Goal: Task Accomplishment & Management: Complete application form

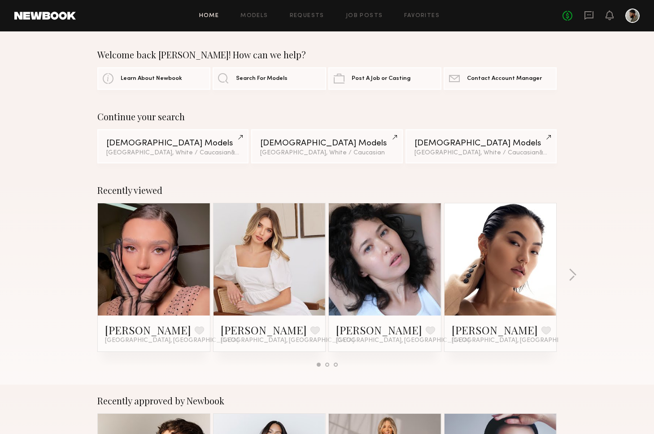
click at [614, 17] on div "No fees up to $5,000" at bounding box center [601, 16] width 77 height 14
click at [635, 16] on div at bounding box center [633, 16] width 14 height 14
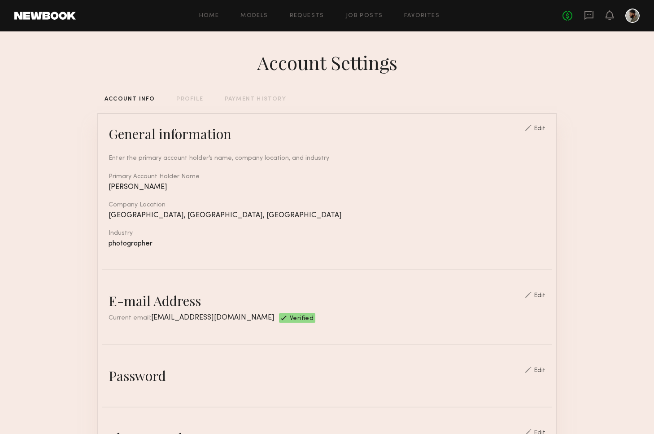
click at [634, 19] on div at bounding box center [633, 16] width 14 height 14
click at [366, 14] on link "Job Posts" at bounding box center [364, 16] width 37 height 6
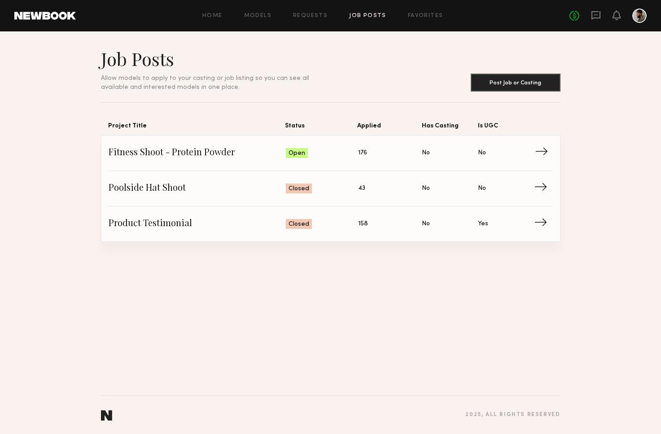
click at [268, 151] on span "Fitness Shoot - Protein Powder" at bounding box center [198, 152] width 178 height 13
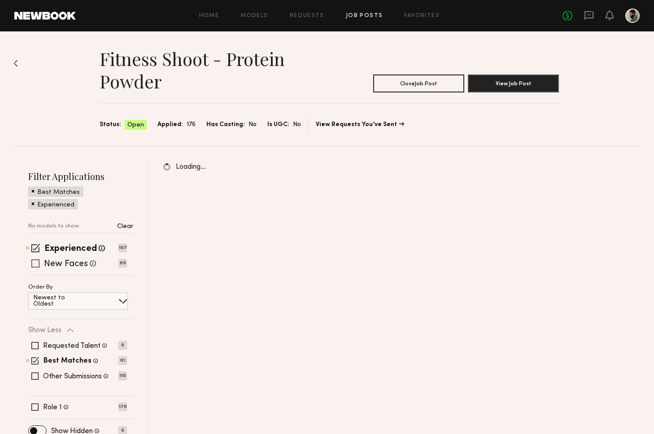
drag, startPoint x: 33, startPoint y: 263, endPoint x: 39, endPoint y: 265, distance: 6.0
click at [33, 263] on span at bounding box center [35, 263] width 8 height 8
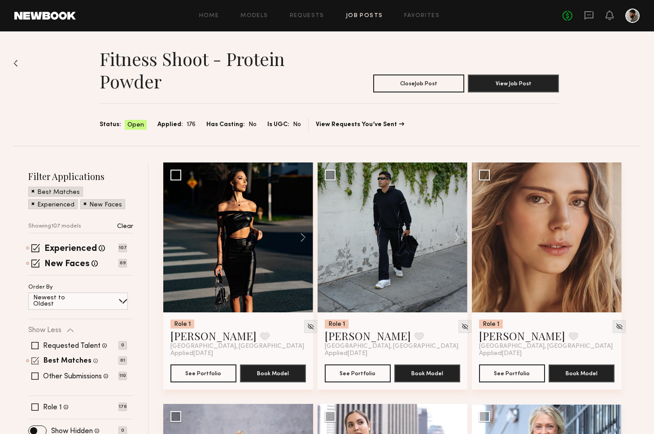
click at [35, 363] on span at bounding box center [35, 361] width 8 height 8
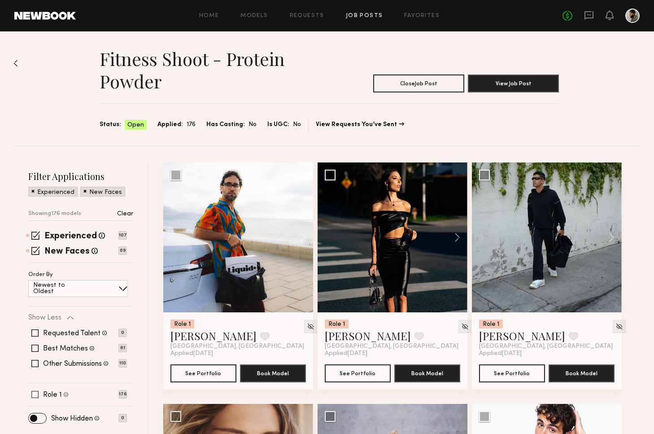
click at [35, 395] on span at bounding box center [34, 394] width 7 height 7
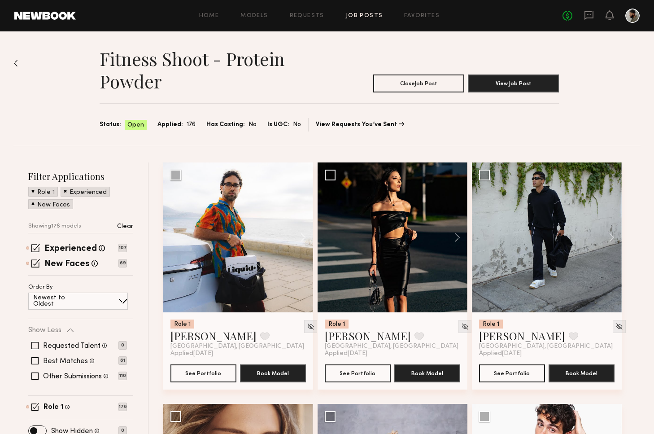
drag, startPoint x: 654, startPoint y: 66, endPoint x: 655, endPoint y: 74, distance: 8.1
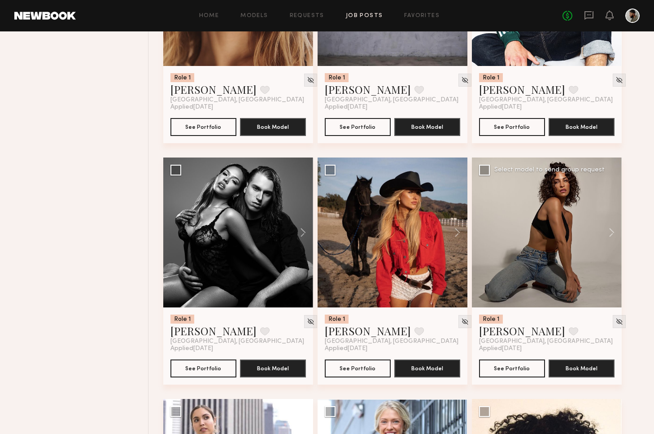
scroll to position [491, 0]
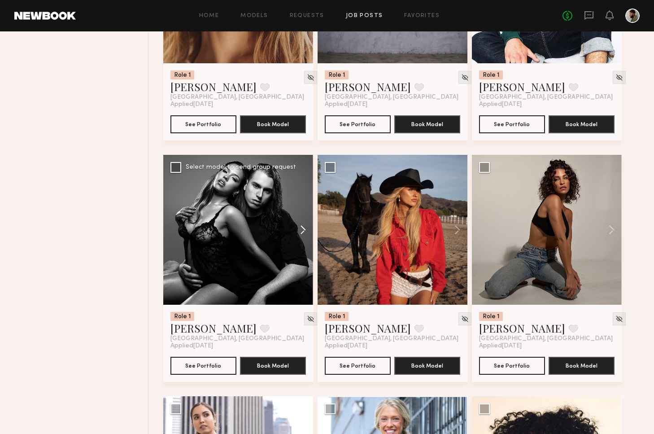
click at [300, 231] on button at bounding box center [299, 230] width 29 height 150
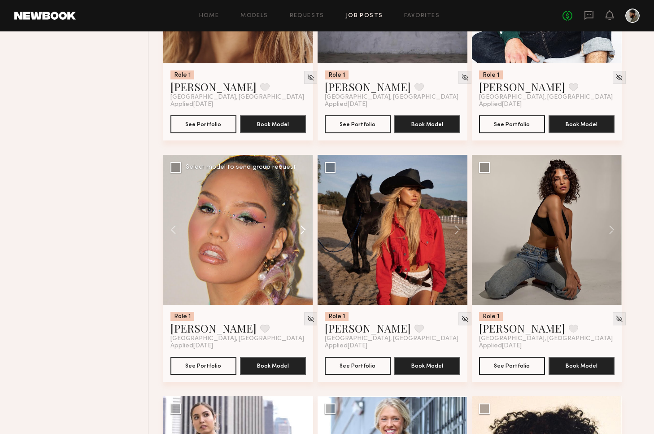
click at [303, 230] on button at bounding box center [299, 230] width 29 height 150
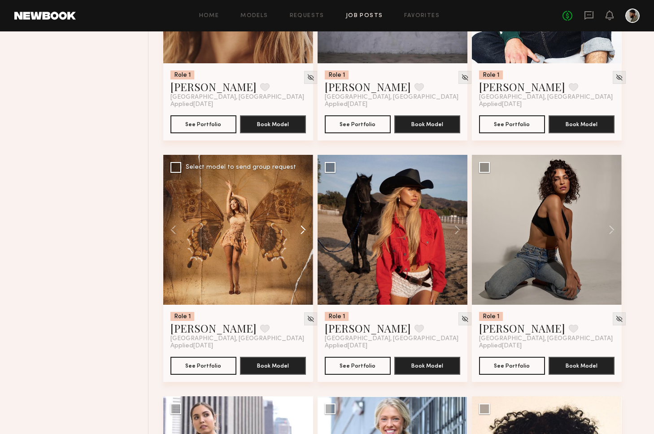
click at [302, 232] on button at bounding box center [299, 230] width 29 height 150
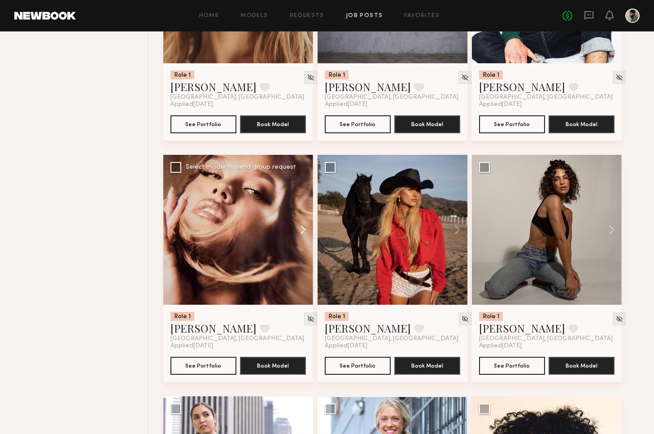
click at [302, 231] on button at bounding box center [299, 230] width 29 height 150
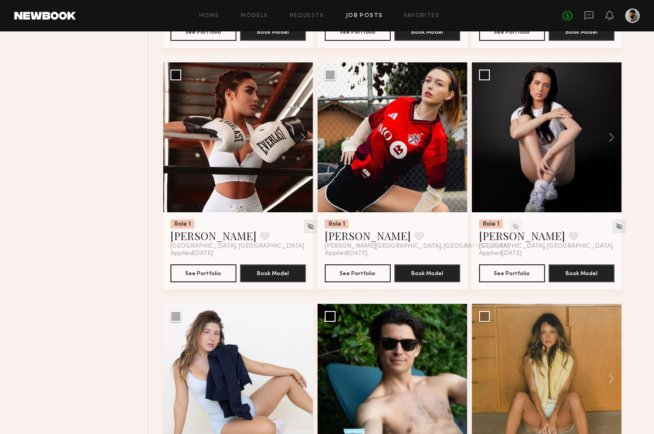
scroll to position [1530, 0]
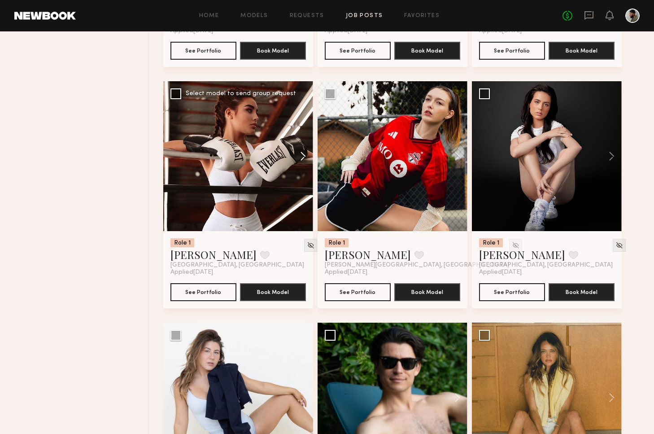
click at [302, 157] on button at bounding box center [299, 156] width 29 height 150
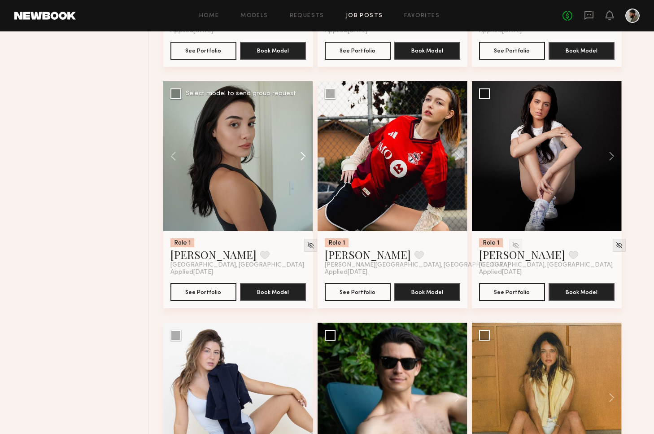
click at [304, 158] on button at bounding box center [299, 156] width 29 height 150
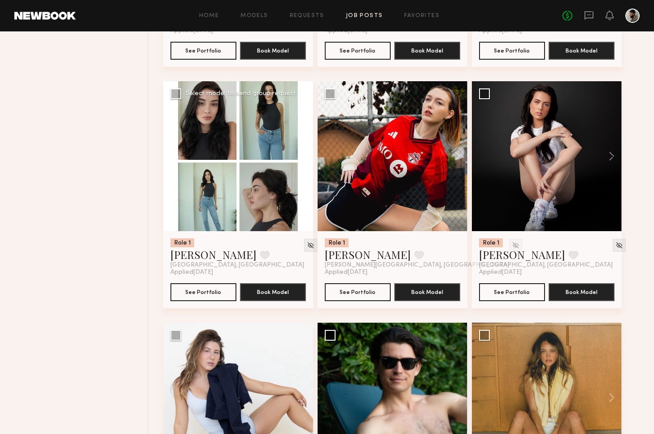
click at [304, 158] on button at bounding box center [299, 156] width 29 height 150
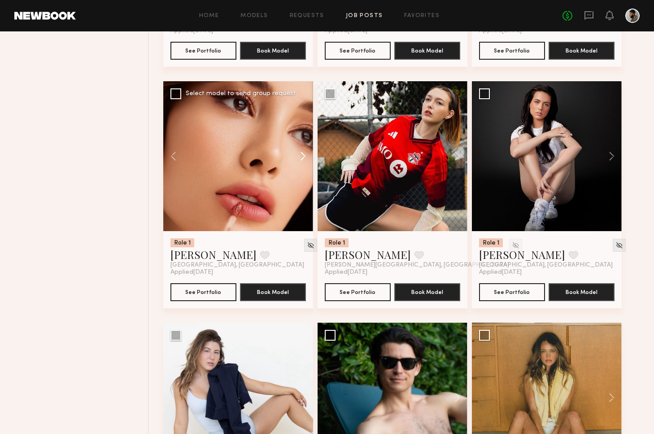
click at [305, 159] on button at bounding box center [299, 156] width 29 height 150
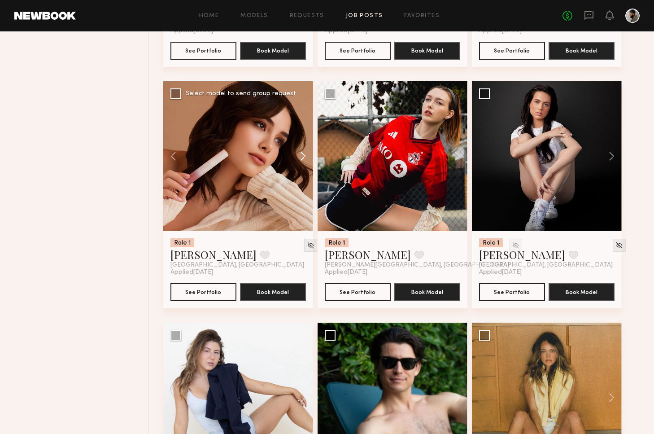
click at [306, 159] on button at bounding box center [299, 156] width 29 height 150
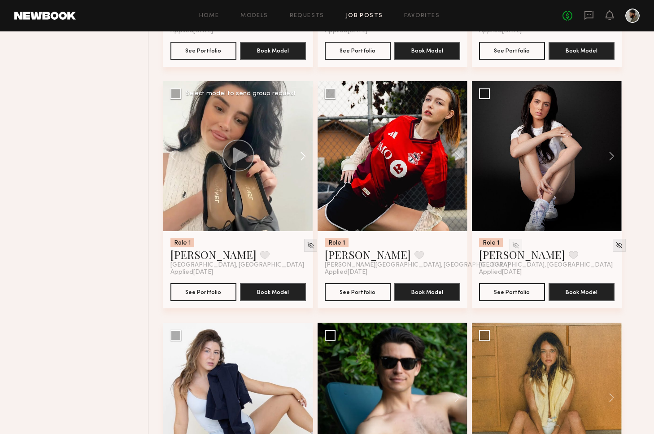
click at [306, 158] on button at bounding box center [299, 156] width 29 height 150
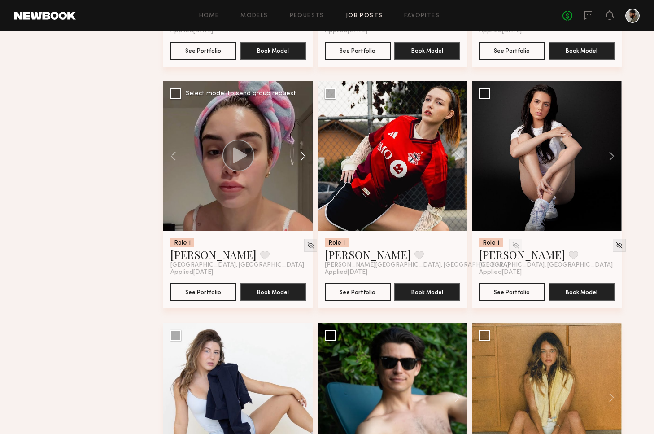
click at [306, 158] on button at bounding box center [299, 156] width 29 height 150
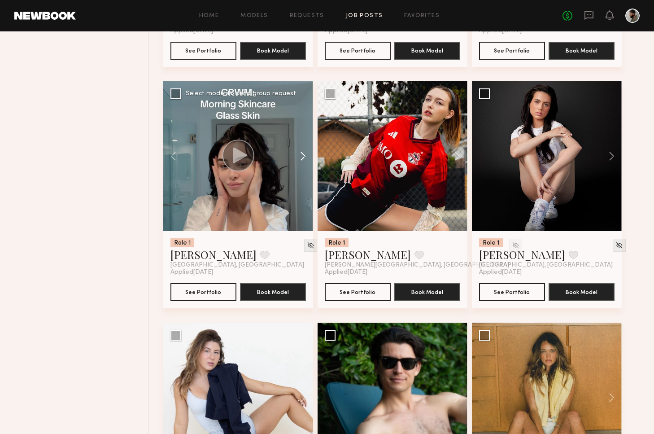
click at [308, 158] on button at bounding box center [299, 156] width 29 height 150
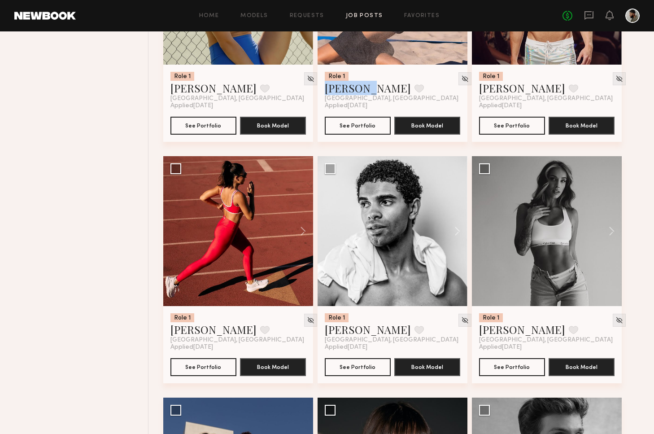
scroll to position [2431, 0]
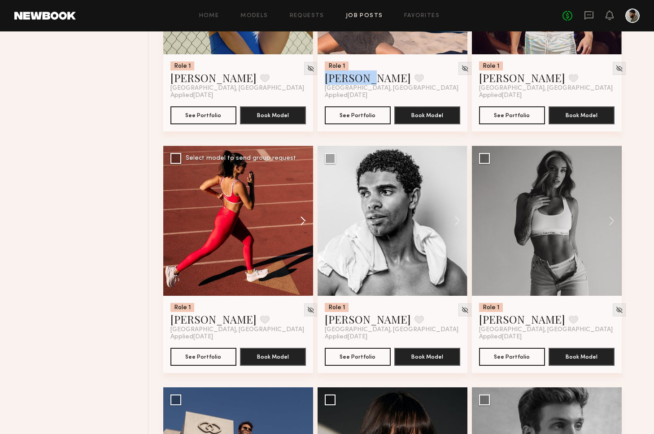
click at [297, 217] on button at bounding box center [299, 221] width 29 height 150
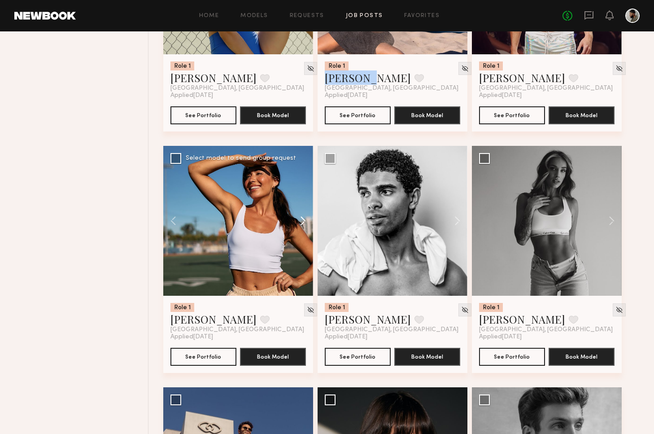
click at [302, 221] on button at bounding box center [299, 221] width 29 height 150
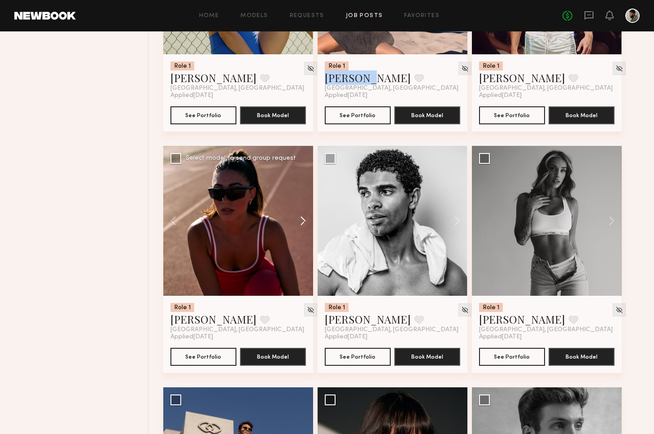
click at [302, 222] on button at bounding box center [299, 221] width 29 height 150
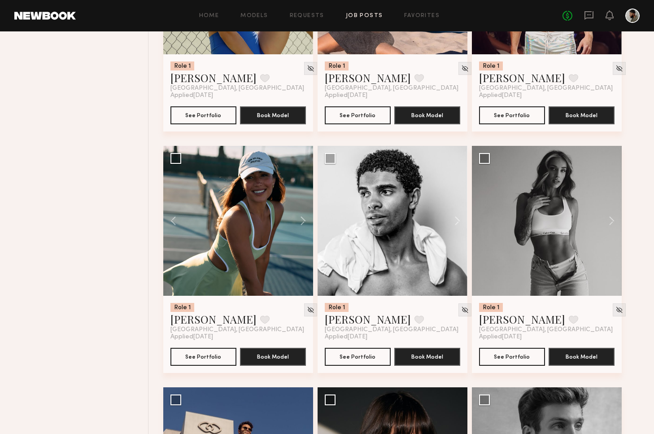
drag, startPoint x: 655, startPoint y: 221, endPoint x: 654, endPoint y: 228, distance: 6.9
click at [653, 228] on div "Fitness Shoot - Protein Powder Close Job Post View Job Post Status: Open Applie…" at bounding box center [327, 80] width 654 height 4960
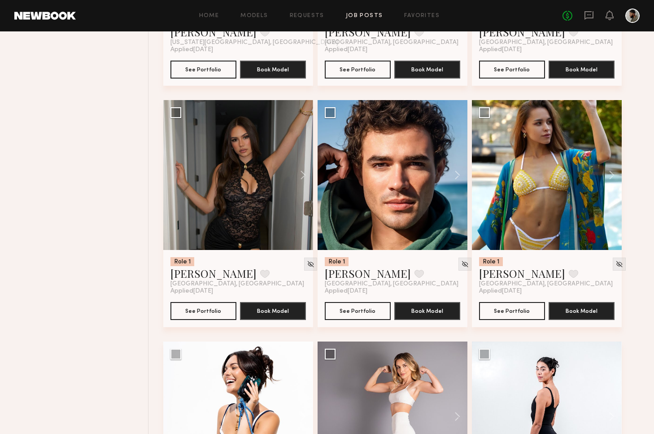
scroll to position [3458, 0]
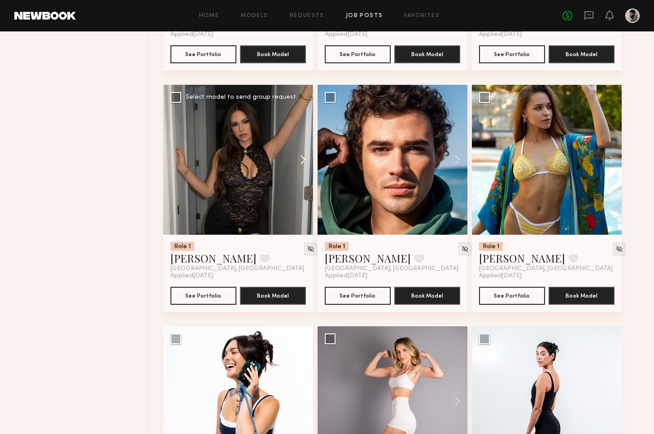
click at [304, 160] on button at bounding box center [299, 160] width 29 height 150
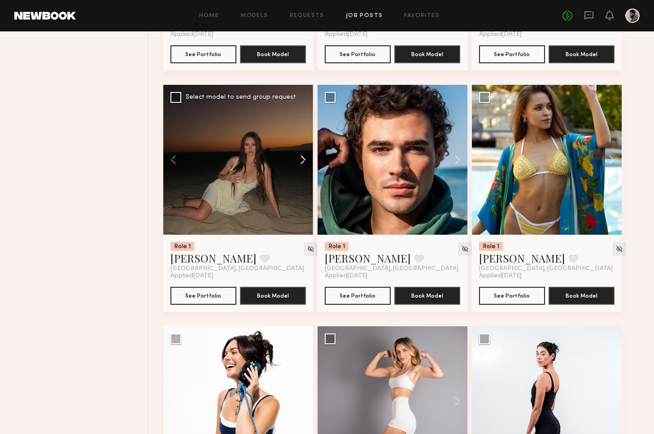
click at [302, 161] on button at bounding box center [299, 160] width 29 height 150
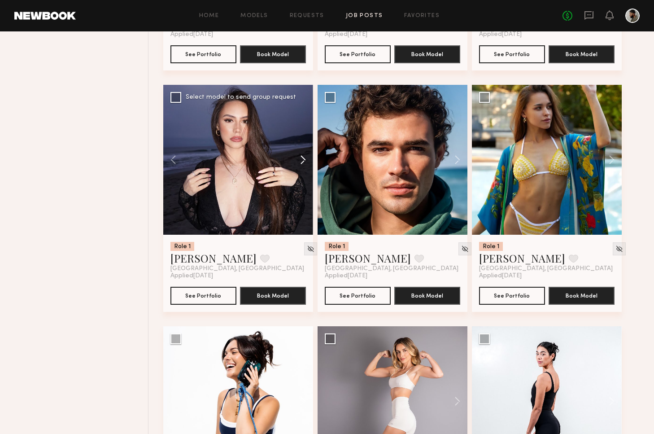
click at [301, 162] on button at bounding box center [299, 160] width 29 height 150
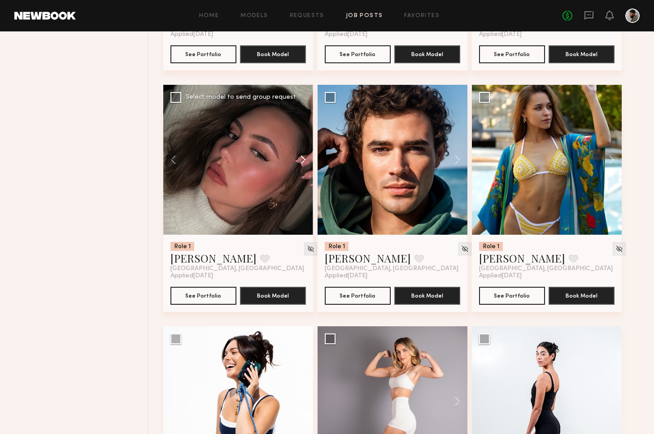
click at [301, 161] on button at bounding box center [299, 160] width 29 height 150
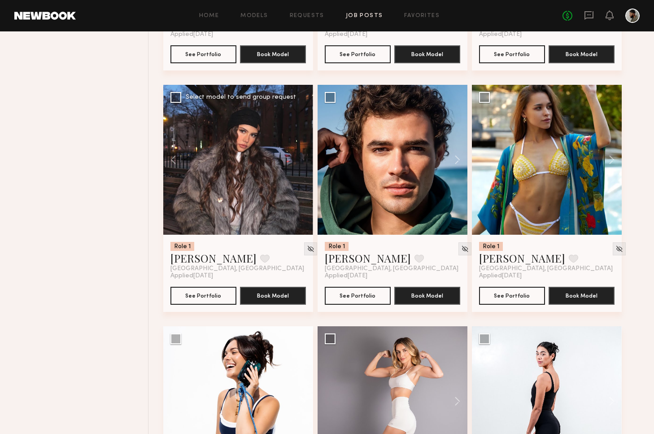
click at [300, 162] on div at bounding box center [238, 160] width 150 height 150
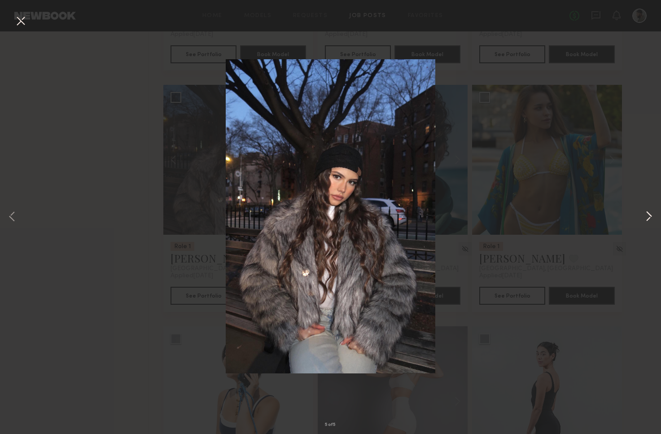
click at [649, 217] on button at bounding box center [649, 217] width 11 height 347
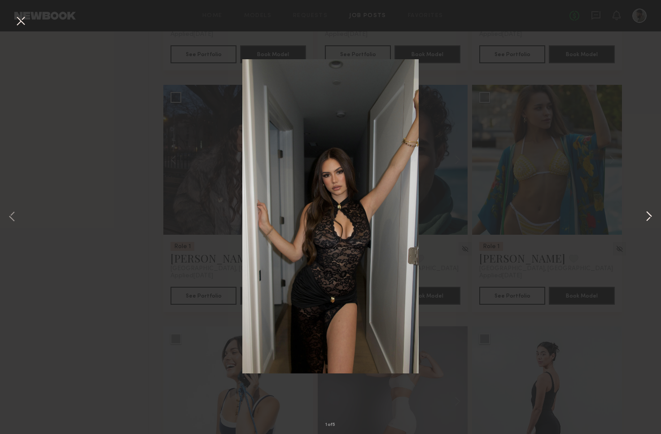
click at [649, 216] on button at bounding box center [649, 217] width 11 height 347
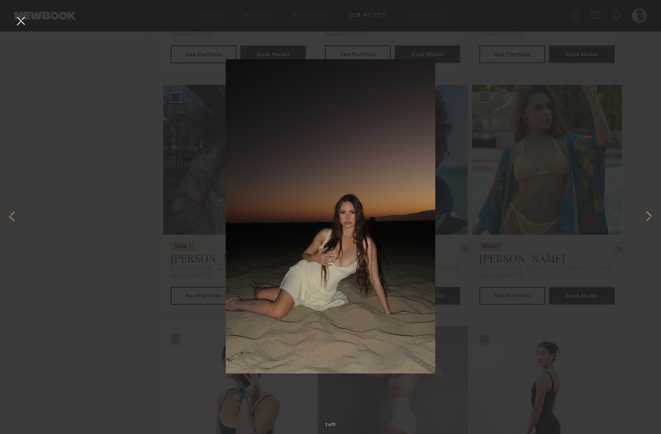
click at [547, 256] on div "2 of 5" at bounding box center [330, 217] width 661 height 434
drag, startPoint x: 636, startPoint y: 42, endPoint x: 631, endPoint y: 40, distance: 4.8
click at [635, 42] on div "2 of 5" at bounding box center [330, 217] width 661 height 434
click at [21, 22] on button at bounding box center [20, 21] width 14 height 16
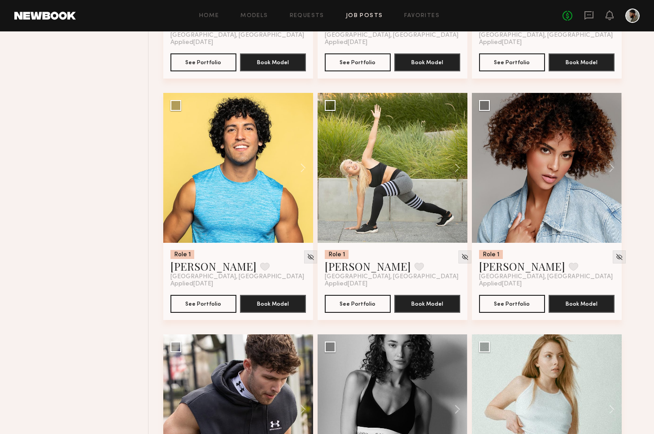
scroll to position [9461, 0]
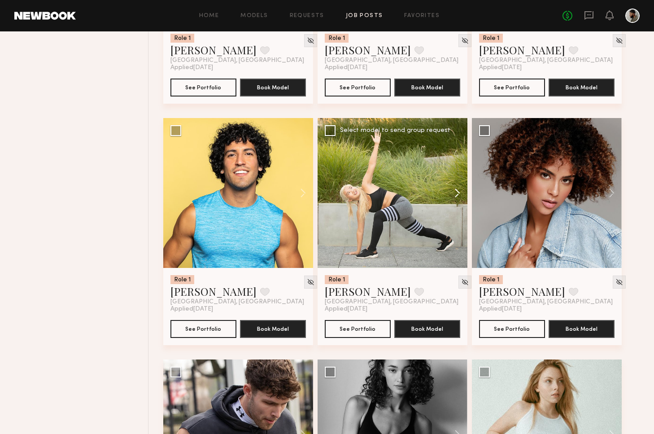
click at [456, 191] on button at bounding box center [453, 193] width 29 height 150
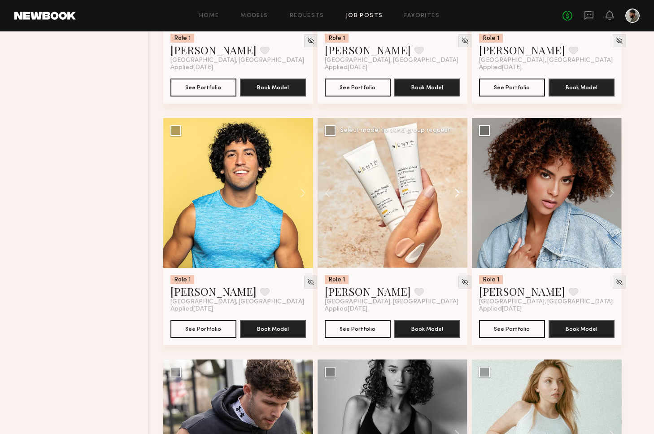
click at [456, 190] on button at bounding box center [453, 193] width 29 height 150
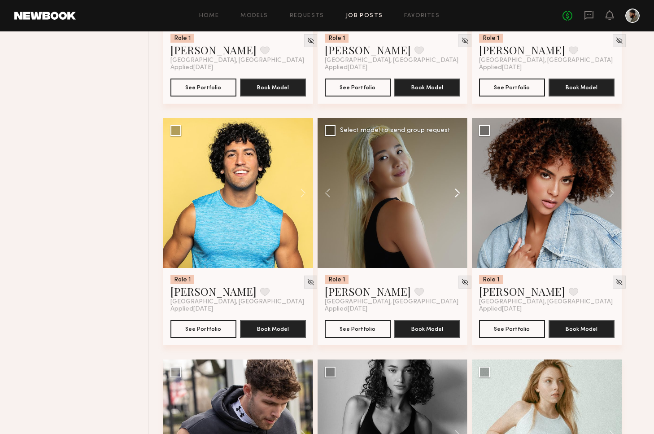
click at [458, 190] on button at bounding box center [453, 193] width 29 height 150
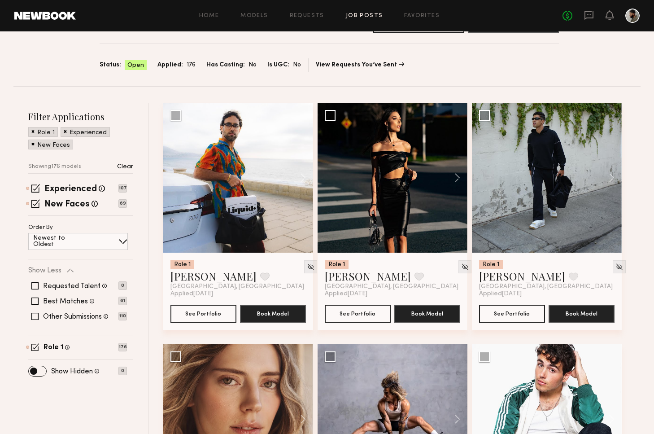
scroll to position [0, 0]
